Goal: Task Accomplishment & Management: Use online tool/utility

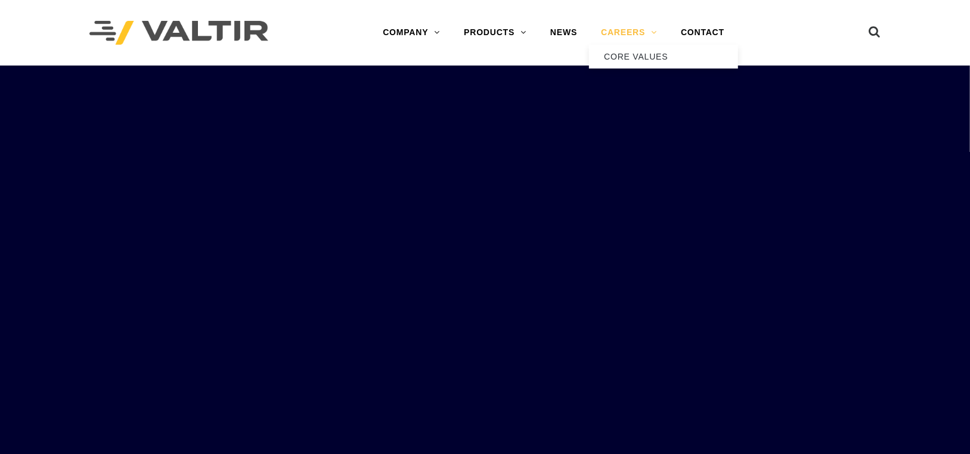
click at [607, 33] on link "CAREERS" at bounding box center [629, 33] width 80 height 24
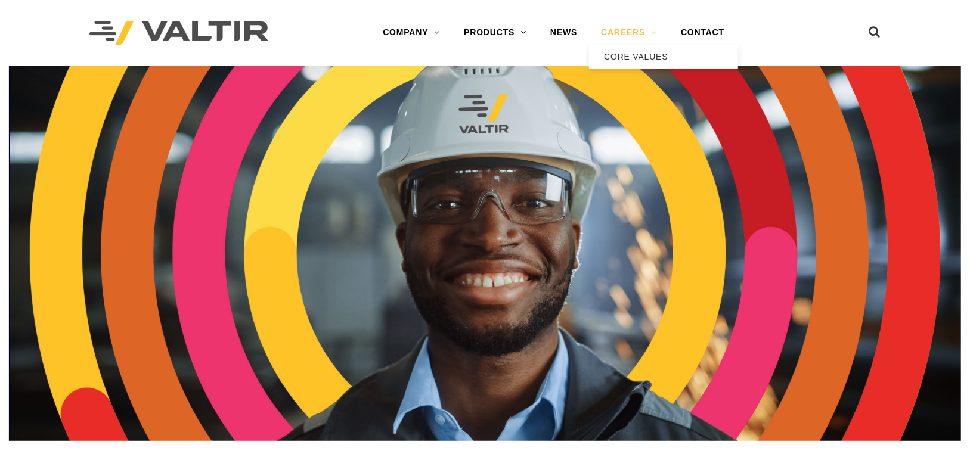
click at [652, 29] on link "CAREERS" at bounding box center [629, 33] width 80 height 24
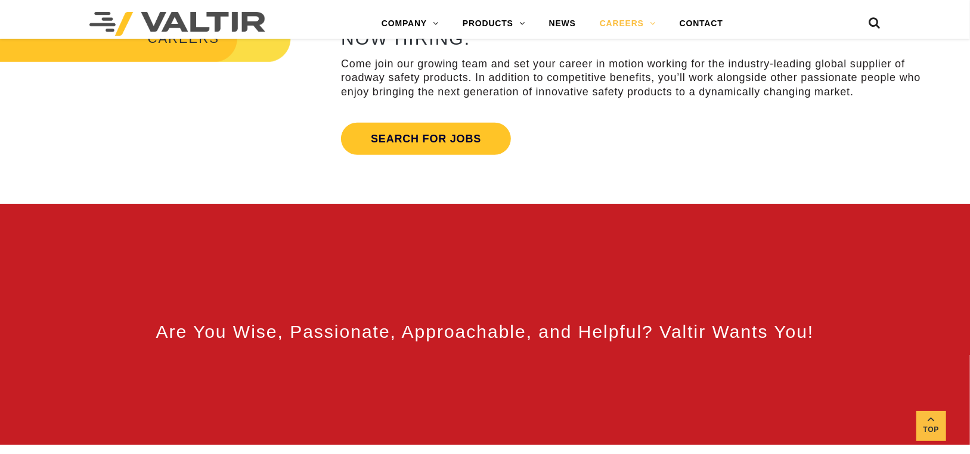
scroll to position [596, 0]
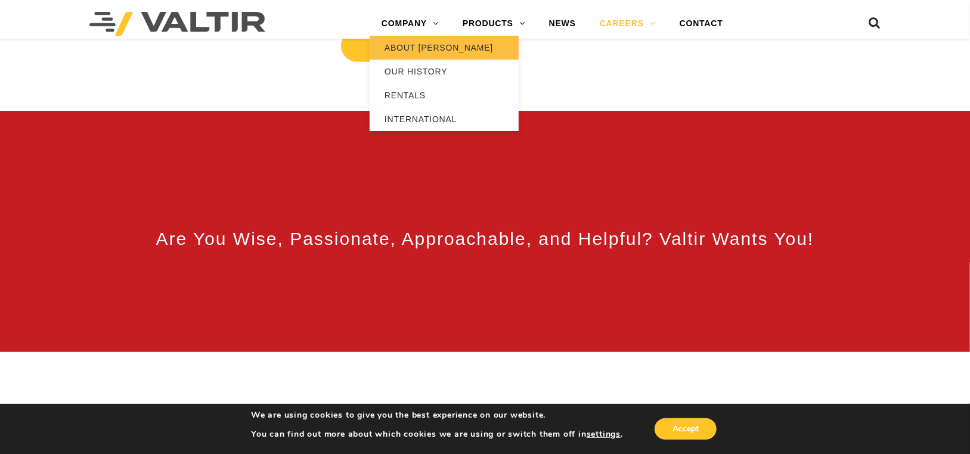
click at [407, 55] on link "ABOUT [PERSON_NAME]" at bounding box center [444, 48] width 149 height 24
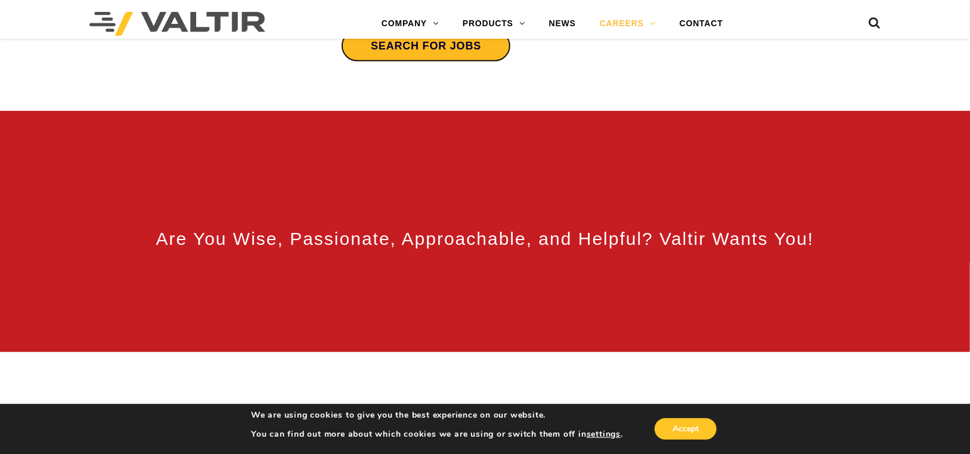
click at [422, 58] on link "Search for jobs" at bounding box center [426, 46] width 170 height 32
